Goal: Navigation & Orientation: Find specific page/section

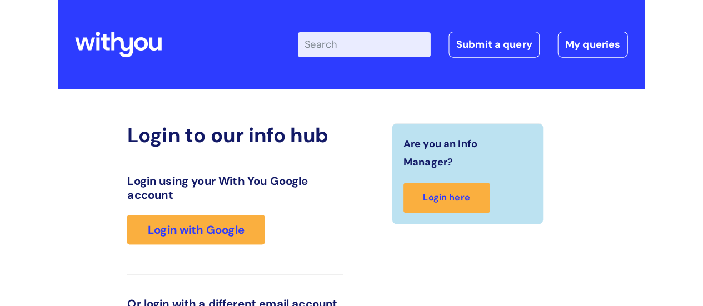
scroll to position [169, 0]
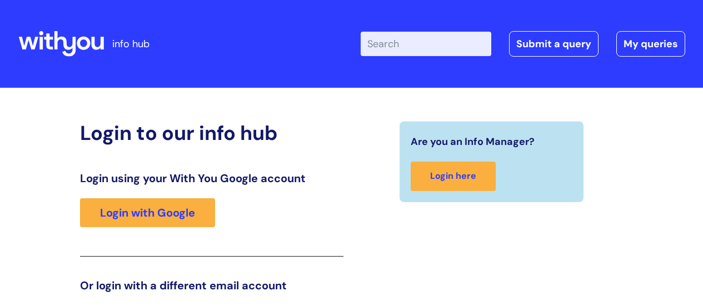
scroll to position [169, 0]
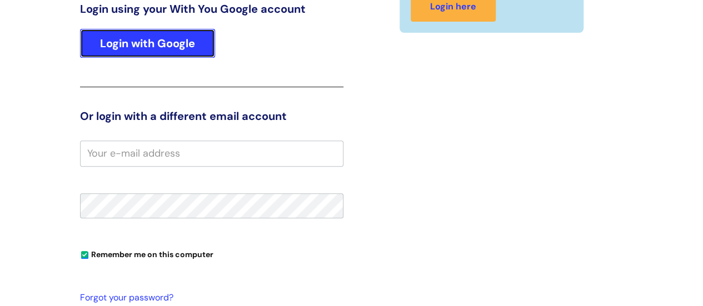
click at [144, 43] on link "Login with Google" at bounding box center [147, 43] width 135 height 29
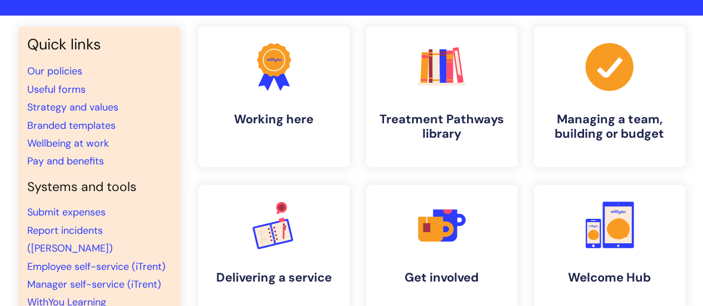
scroll to position [56, 0]
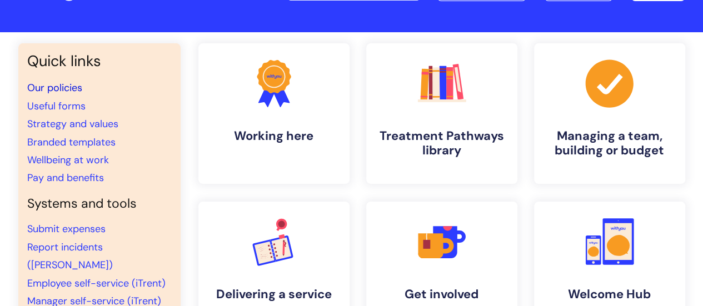
click at [42, 90] on link "Our policies" at bounding box center [54, 87] width 55 height 13
